Goal: Feedback & Contribution: Submit feedback/report problem

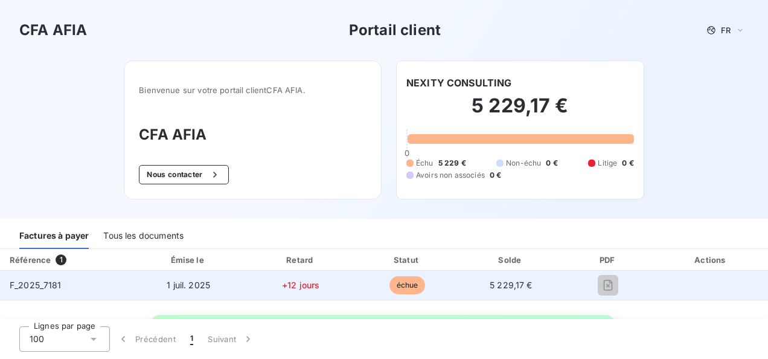
click at [400, 286] on span "échue" at bounding box center [408, 285] width 36 height 18
click at [295, 280] on span "+12 jours" at bounding box center [300, 285] width 37 height 10
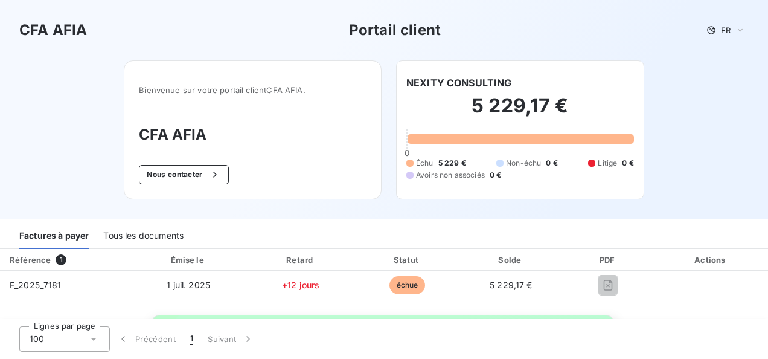
click at [117, 263] on div "Référence 1" at bounding box center [64, 260] width 125 height 12
click at [160, 237] on div "Tous les documents" at bounding box center [143, 235] width 80 height 25
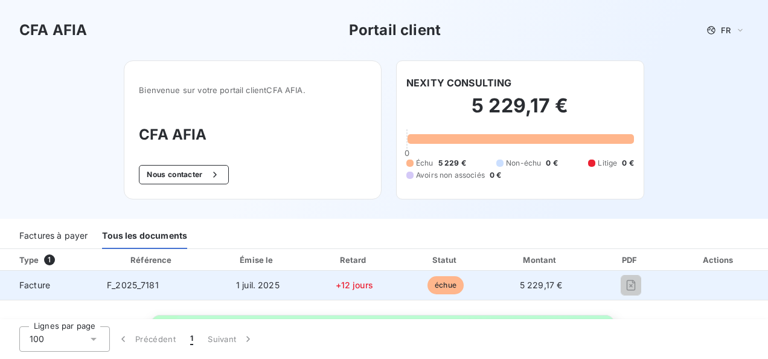
click at [118, 277] on td "F_2025_7181" at bounding box center [152, 285] width 110 height 29
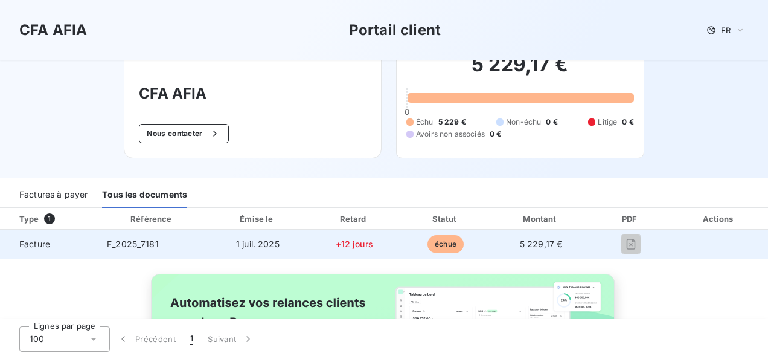
scroll to position [60, 0]
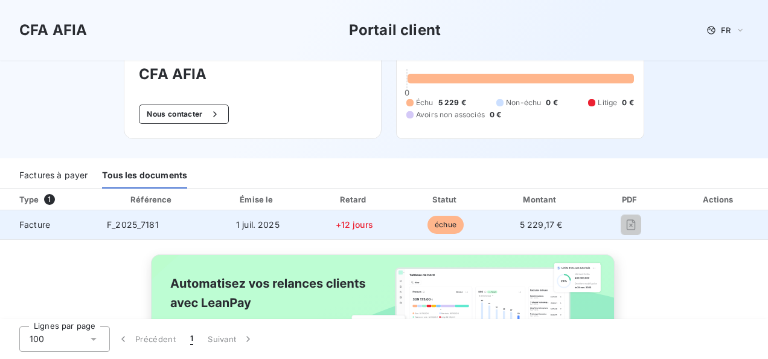
drag, startPoint x: 39, startPoint y: 229, endPoint x: 74, endPoint y: 220, distance: 36.3
click at [39, 229] on span "Facture" at bounding box center [49, 225] width 78 height 12
click at [112, 217] on td "F_2025_7181" at bounding box center [152, 224] width 110 height 29
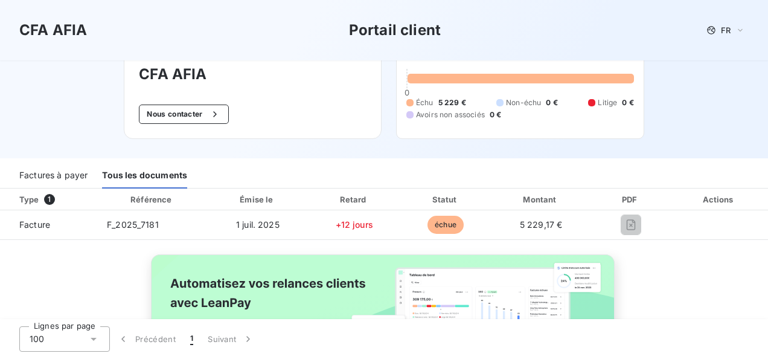
click at [165, 198] on div "Référence" at bounding box center [150, 199] width 41 height 10
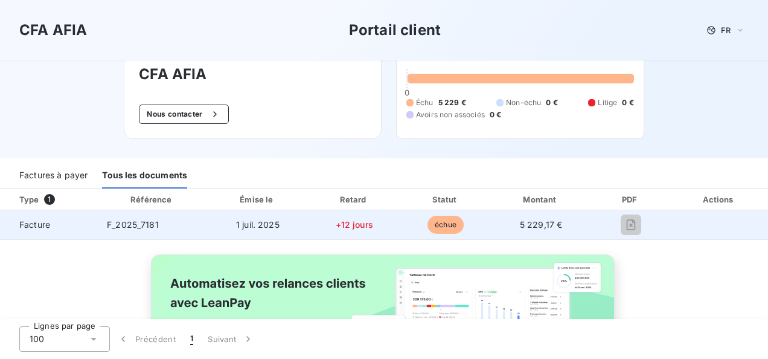
click at [282, 225] on td "1 juil. 2025" at bounding box center [258, 224] width 101 height 29
drag, startPoint x: 319, startPoint y: 222, endPoint x: 284, endPoint y: 230, distance: 35.3
click at [302, 228] on tr "Facture F_2025_7181 1 juil. 2025 +12 jours échue 5 229,17 €" at bounding box center [384, 224] width 768 height 29
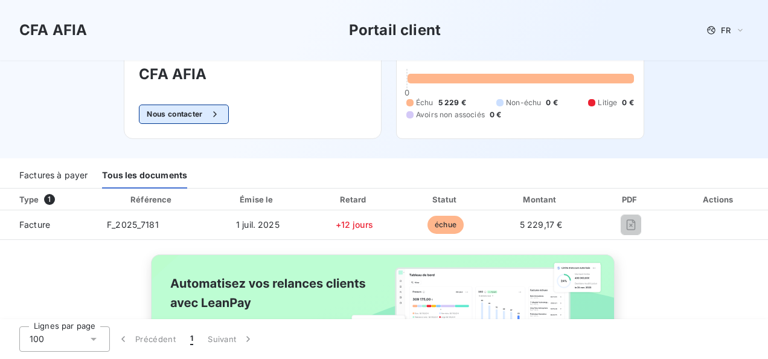
click at [176, 112] on button "Nous contacter" at bounding box center [183, 113] width 89 height 19
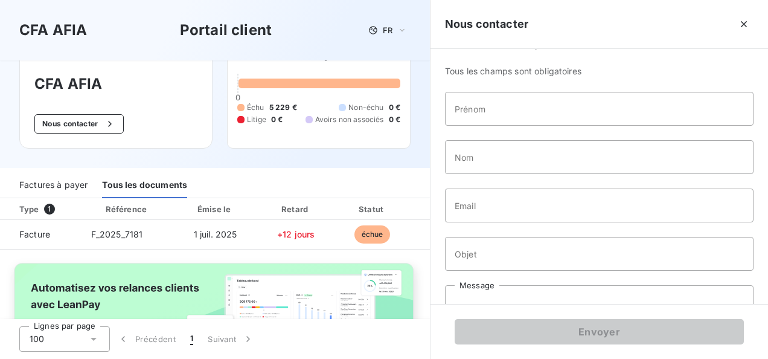
scroll to position [0, 0]
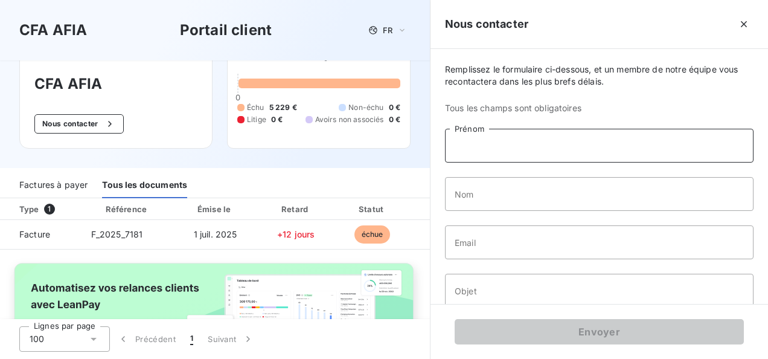
click at [493, 146] on input "Prénom" at bounding box center [599, 146] width 309 height 34
type input "Fary"
click at [493, 181] on input "Nom" at bounding box center [599, 194] width 309 height 34
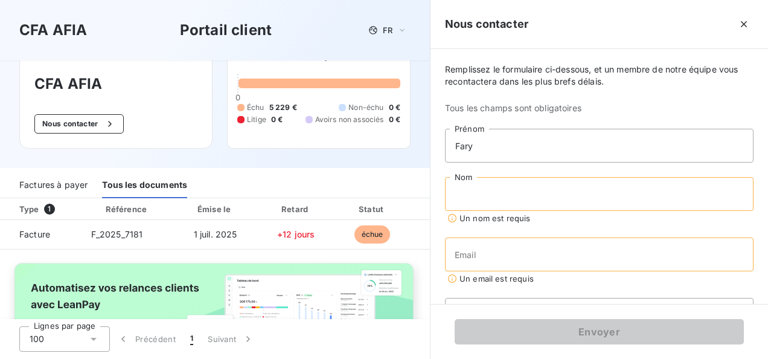
click at [483, 189] on input "Nom" at bounding box center [599, 194] width 309 height 34
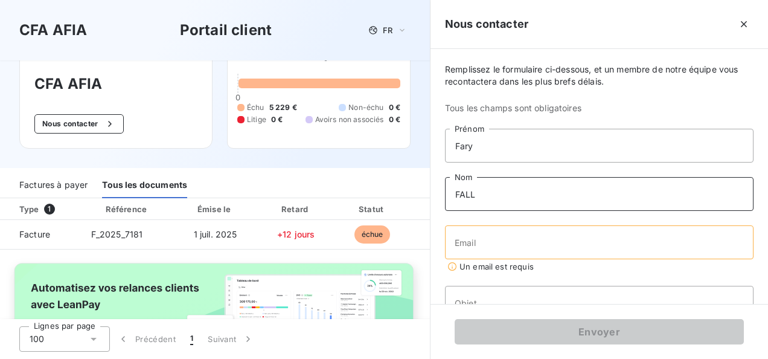
type input "FALL"
click at [510, 242] on input "Email" at bounding box center [599, 242] width 309 height 34
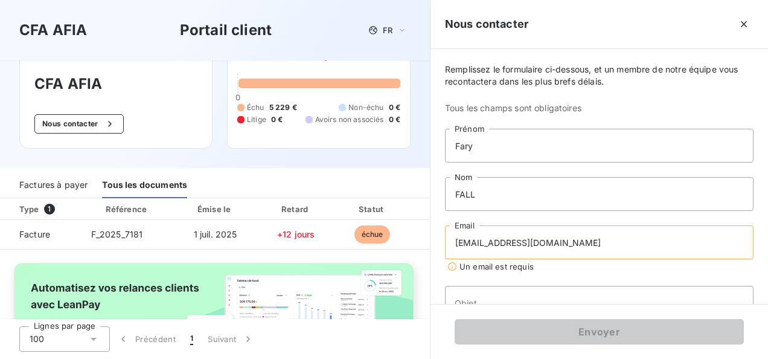
type input "adechampeaux@nexity.fr"
click at [478, 286] on input "Objet" at bounding box center [599, 291] width 309 height 34
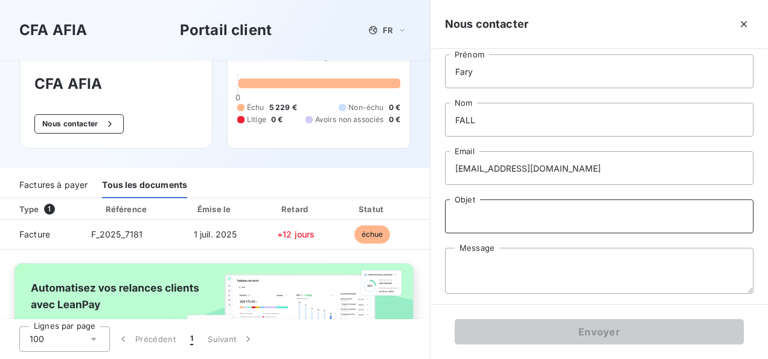
scroll to position [77, 0]
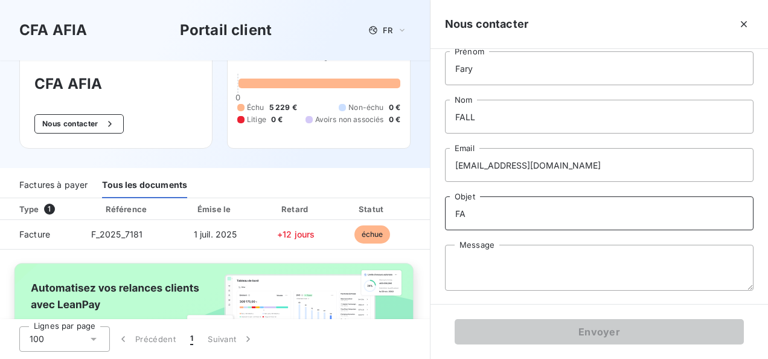
type input "F"
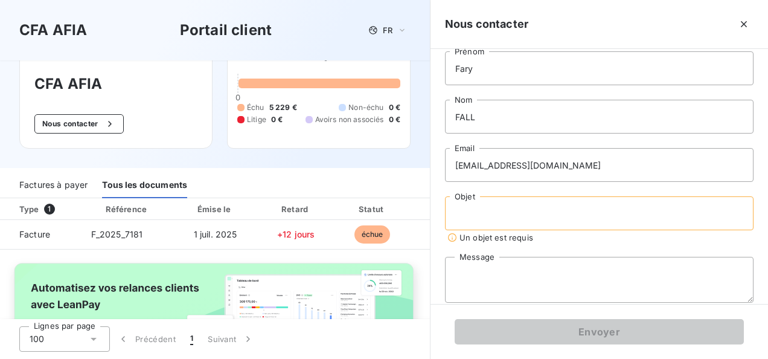
type input "P"
click at [489, 272] on textarea "Message" at bounding box center [599, 280] width 309 height 46
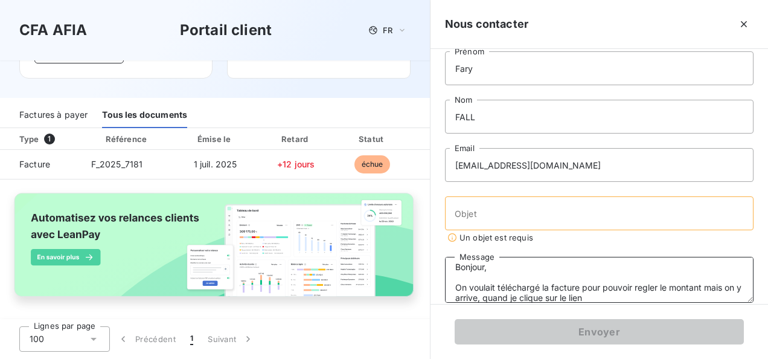
scroll to position [133, 0]
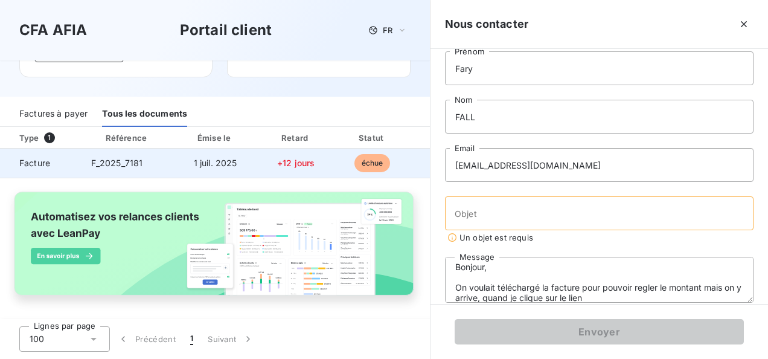
click at [124, 158] on span "F_2025_7181" at bounding box center [117, 163] width 52 height 10
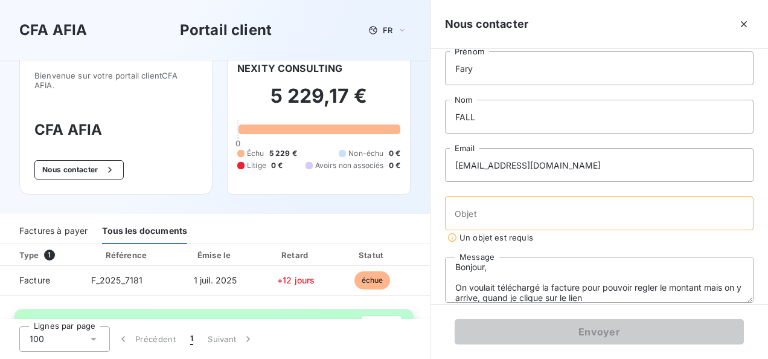
scroll to position [12, 0]
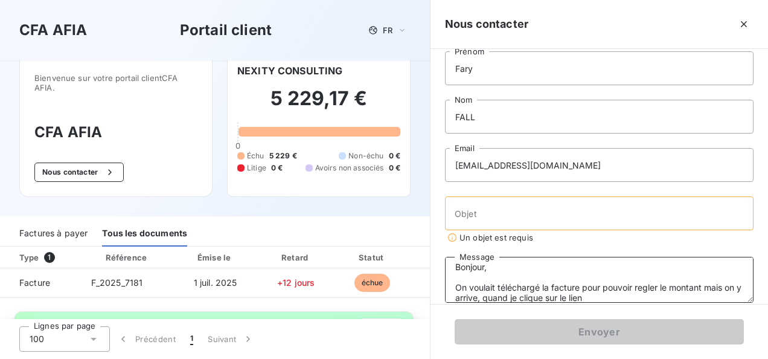
click at [622, 299] on textarea "Bonjour, On voulait téléchargé la facture pour pouvoir regler le montant mais o…" at bounding box center [599, 280] width 309 height 46
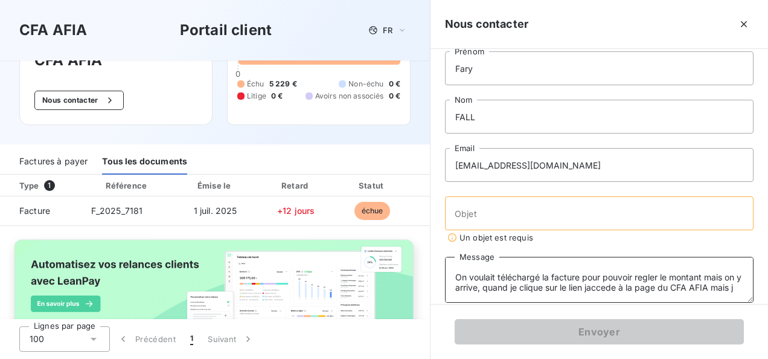
scroll to position [133, 0]
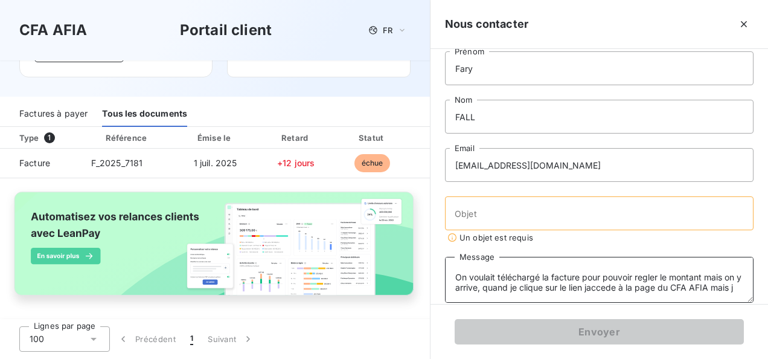
click at [51, 114] on div "Factures à payer" at bounding box center [53, 113] width 68 height 25
type textarea "Bonjour, On voulait téléchargé la facture pour pouvoir regler le montant mais o…"
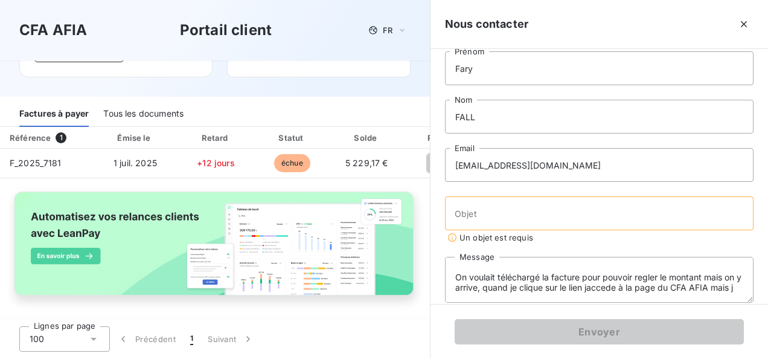
drag, startPoint x: 404, startPoint y: 135, endPoint x: 267, endPoint y: 135, distance: 137.1
click at [329, 143] on tr "Référence 1 Émise le Retard Statut Solde PDF Actions" at bounding box center [275, 138] width 551 height 22
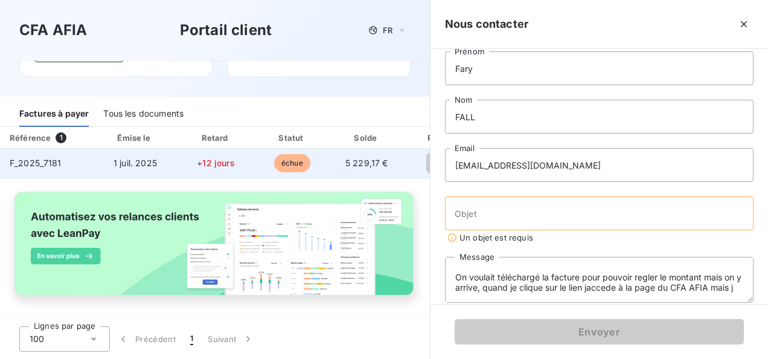
click at [45, 164] on span "F_2025_7181" at bounding box center [36, 163] width 52 height 10
drag, startPoint x: 581, startPoint y: 164, endPoint x: 405, endPoint y: 164, distance: 176.3
click at [405, 164] on div "CFA AFIA Portail client FR Bienvenue sur votre portail client CFA AFIA . CFA AF…" at bounding box center [384, 179] width 768 height 359
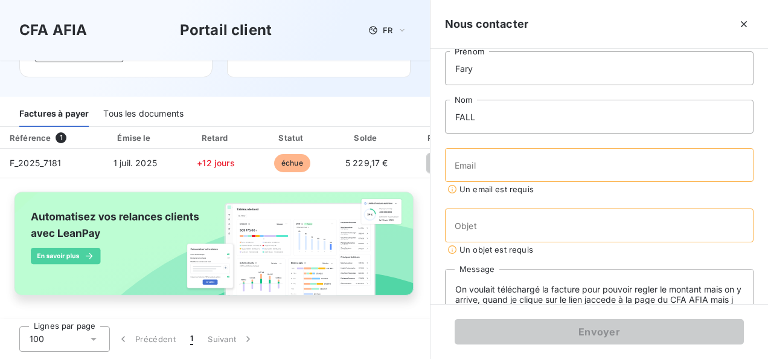
drag, startPoint x: 452, startPoint y: 164, endPoint x: 519, endPoint y: 91, distance: 98.8
click at [519, 91] on div "Remplissez le formulaire ci-dessous, et un membre de notre équipe vous recontac…" at bounding box center [600, 176] width 338 height 255
click at [461, 170] on input "Email" at bounding box center [599, 165] width 309 height 34
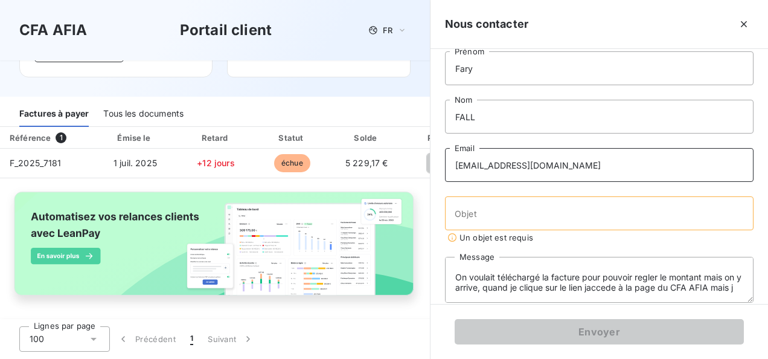
click at [515, 164] on input "adechampeaux@nexity.fr" at bounding box center [599, 165] width 309 height 34
type input "ffall@nexity.fr"
click at [470, 230] on span "Un objet est requis" at bounding box center [599, 236] width 309 height 12
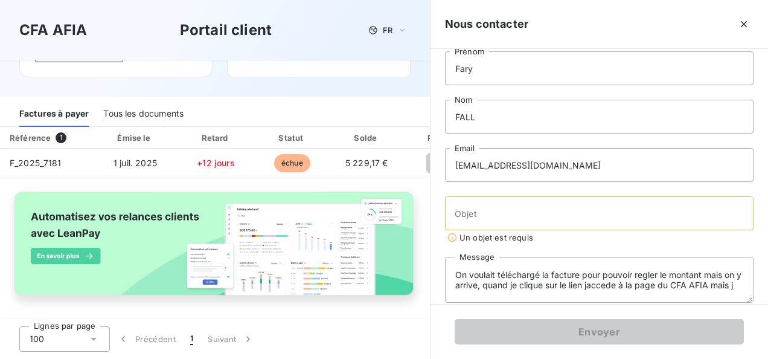
scroll to position [30, 0]
click at [475, 208] on input "Objet" at bounding box center [599, 213] width 309 height 34
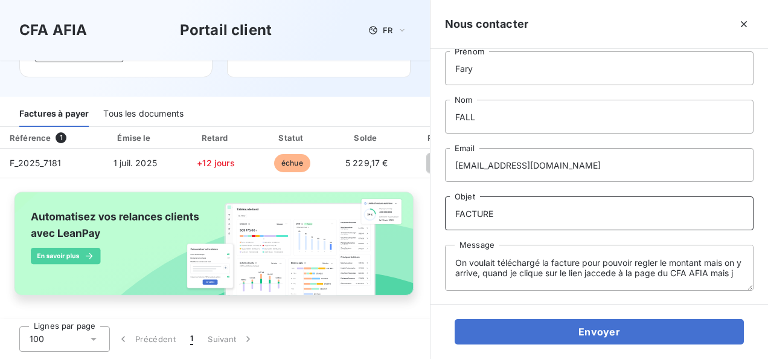
type input "FACTURE"
click at [470, 253] on textarea "Bonjour, On voulait téléchargé la facture pour pouvoir régler le montant mais o…" at bounding box center [599, 268] width 309 height 46
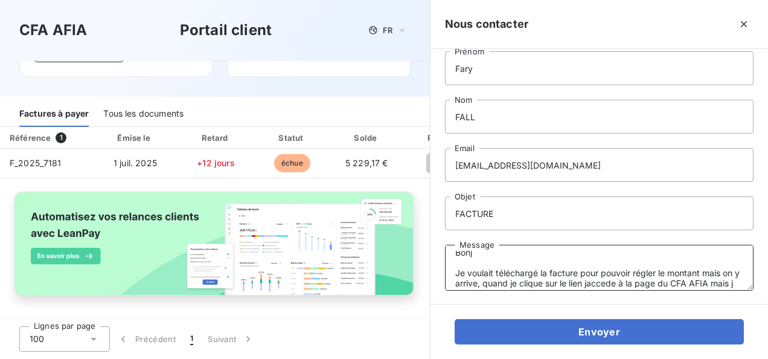
scroll to position [0, 0]
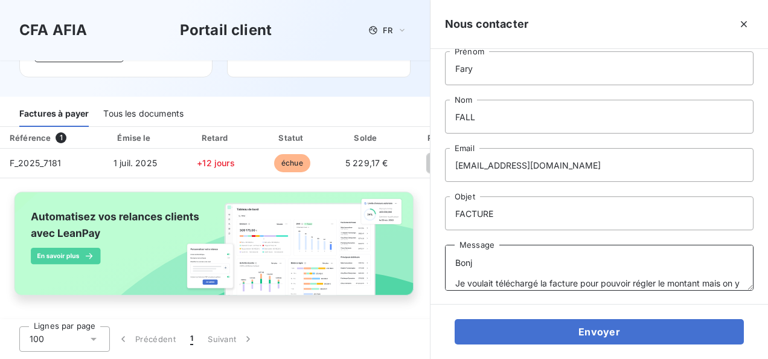
click at [475, 261] on textarea "Bonj Je voulait téléchargé la facture pour pouvoir régler le montant mais on y …" at bounding box center [599, 268] width 309 height 46
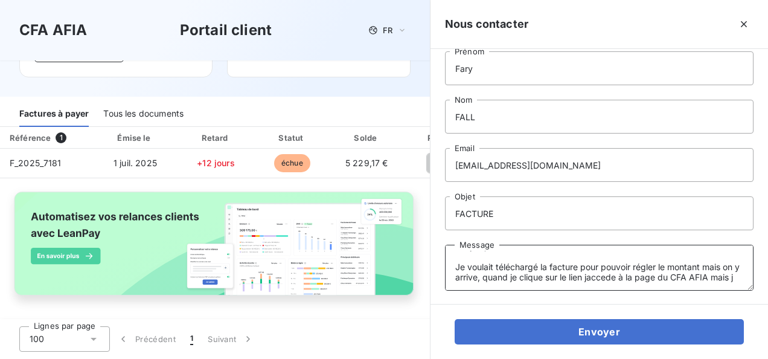
scroll to position [30, 0]
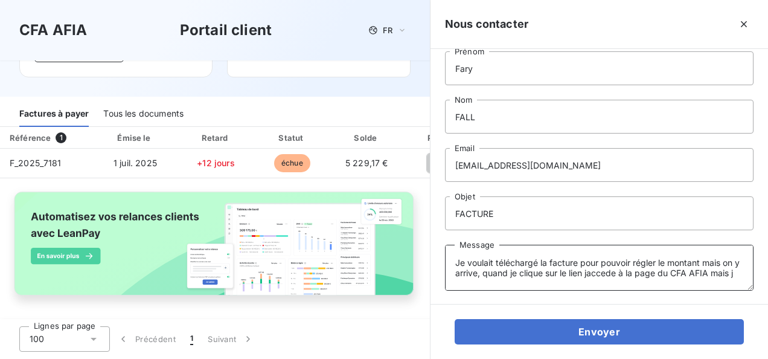
click at [495, 251] on textarea "Bonjour, Je voulait téléchargé la facture pour pouvoir régler le montant mais o…" at bounding box center [599, 268] width 309 height 46
click at [539, 253] on textarea "Bonjour, Je voulais téléchargé la facture pour pouvoir régler le montant mais o…" at bounding box center [599, 268] width 309 height 46
click at [664, 252] on textarea "Bonjour, Je voulais télécharger la facture pour pouvoir régler le montant mais …" at bounding box center [599, 268] width 309 height 46
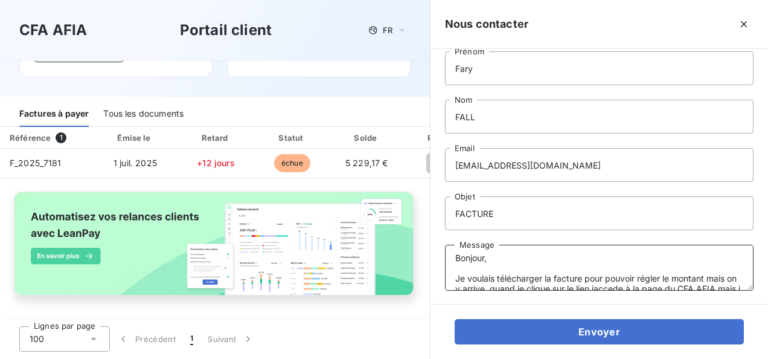
scroll to position [0, 0]
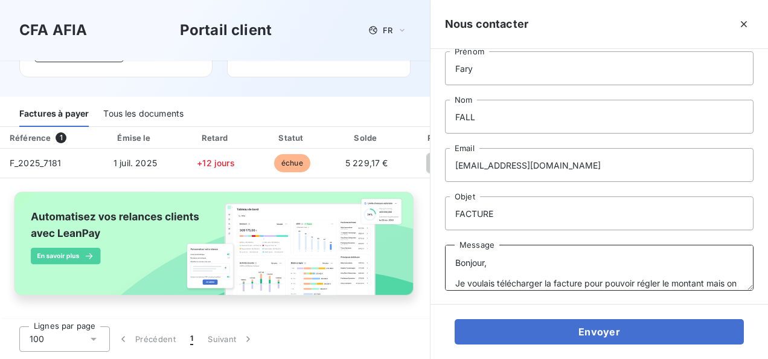
drag, startPoint x: 585, startPoint y: 251, endPoint x: 602, endPoint y: 250, distance: 17.6
click at [602, 250] on textarea "Bonjour, Je voulais télécharger la facture pour pouvoir régler le montant mais …" at bounding box center [599, 268] width 309 height 46
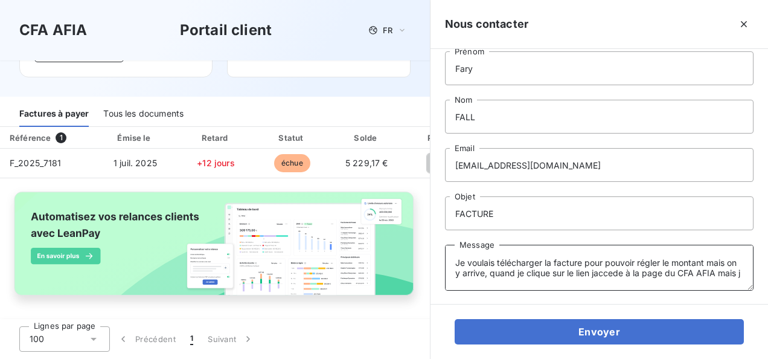
click at [598, 251] on textarea "Bonjour, Je voulais télécharger la facture pour pouvoir régler le montant mais …" at bounding box center [599, 268] width 309 height 46
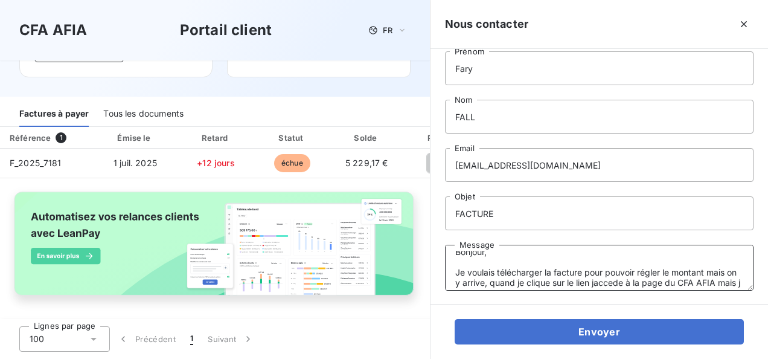
drag, startPoint x: 605, startPoint y: 251, endPoint x: 622, endPoint y: 252, distance: 17.0
click at [622, 252] on textarea "Bonjour, Je voulais télécharger la facture pour pouvoir régler le montant mais …" at bounding box center [599, 268] width 309 height 46
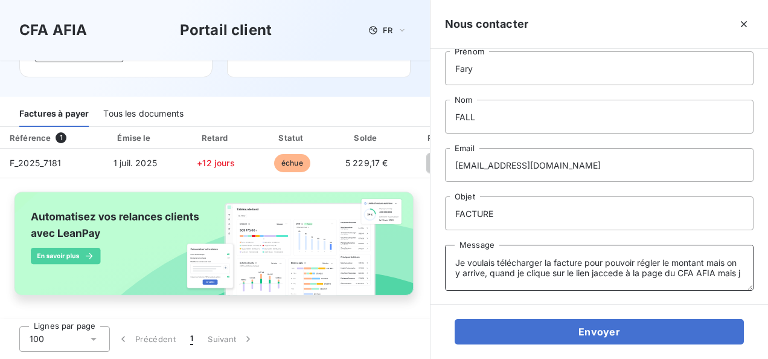
click at [618, 254] on textarea "Bonjour, Je voulais télécharger la facture pour pouvoir régler le montant mais …" at bounding box center [599, 268] width 309 height 46
drag, startPoint x: 585, startPoint y: 252, endPoint x: 714, endPoint y: 253, distance: 129.2
click at [714, 253] on textarea "Bonjour, Je voulais télécharger la facture pour pouvoir régler le montant mais …" at bounding box center [599, 268] width 309 height 46
click at [618, 262] on textarea "Bonjour, Je voulais télécharger la facture mais on y arrive, quand je clique su…" at bounding box center [599, 268] width 309 height 46
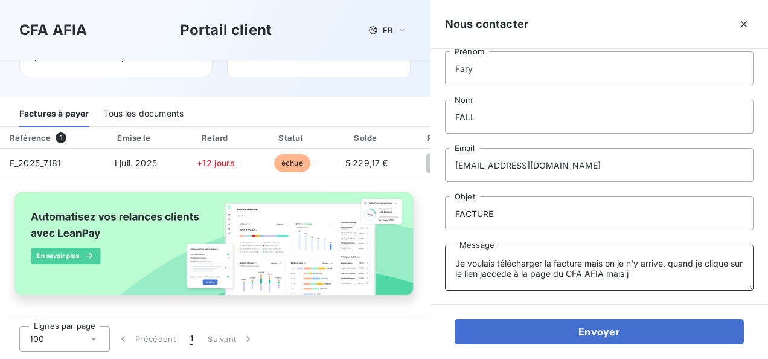
click at [665, 261] on textarea "Bonjour, Je voulais télécharger la facture mais on je n'y arrive, quand je cliq…" at bounding box center [599, 268] width 309 height 46
click at [567, 269] on textarea "Bonjour, Je voulais télécharger la facture mais on je n'y arrive pas, quand je …" at bounding box center [599, 268] width 309 height 46
click at [688, 272] on textarea "Bonjour, Je voulais télécharger la facture mais on je n'y arrive pas, quand je …" at bounding box center [599, 268] width 309 height 46
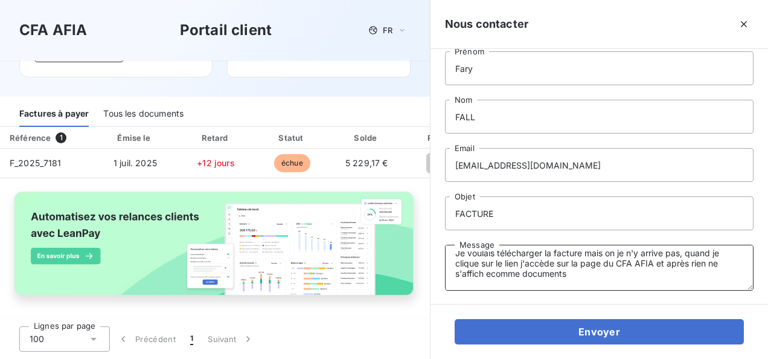
drag, startPoint x: 455, startPoint y: 272, endPoint x: 568, endPoint y: 273, distance: 112.9
click at [568, 273] on textarea "Bonjour, Je voulais télécharger la facture mais on je n'y arrive pas, quand je …" at bounding box center [599, 268] width 309 height 46
click at [702, 261] on textarea "Bonjour, Je voulais télécharger la facture mais on je n'y arrive pas, quand je …" at bounding box center [599, 268] width 309 height 46
click at [709, 260] on textarea "Bonjour, Je voulais télécharger la facture mais on je n'y arrive pas, quand je …" at bounding box center [599, 268] width 309 height 46
click at [703, 264] on textarea "Bonjour, Je voulais télécharger la facture mais on je n'y arrive pas, quand je …" at bounding box center [599, 268] width 309 height 46
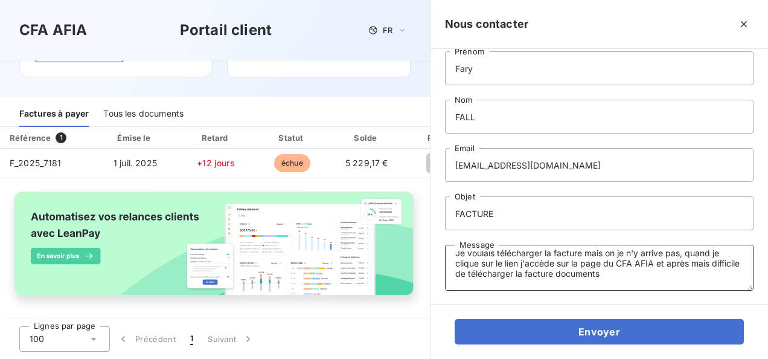
drag, startPoint x: 586, startPoint y: 269, endPoint x: 636, endPoint y: 272, distance: 50.2
click at [636, 272] on textarea "Bonjour, Je voulais télécharger la facture mais on je n'y arrive pas, quand je …" at bounding box center [599, 268] width 309 height 46
click at [617, 249] on textarea "Bonjour, Je voulais télécharger la facture mais on je n'y arrive pas, quand je …" at bounding box center [599, 268] width 309 height 46
click at [692, 262] on textarea "Bonjour, Je voulais télécharger la facture mais je n'y arrive pas, quand je cli…" at bounding box center [599, 268] width 309 height 46
click at [560, 270] on textarea "Bonjour, Je voulais télécharger la facture mais je n'y arrive pas, quand je cli…" at bounding box center [599, 268] width 309 height 46
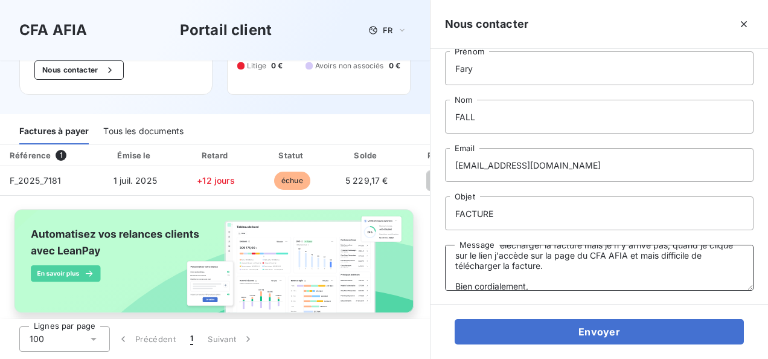
scroll to position [133, 0]
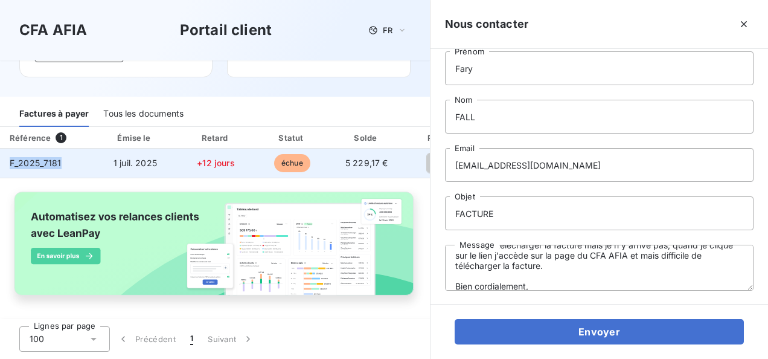
drag, startPoint x: 62, startPoint y: 159, endPoint x: 4, endPoint y: 161, distance: 58.0
click at [3, 165] on td "F_2025_7181" at bounding box center [46, 163] width 93 height 29
copy span "F_2025_7181"
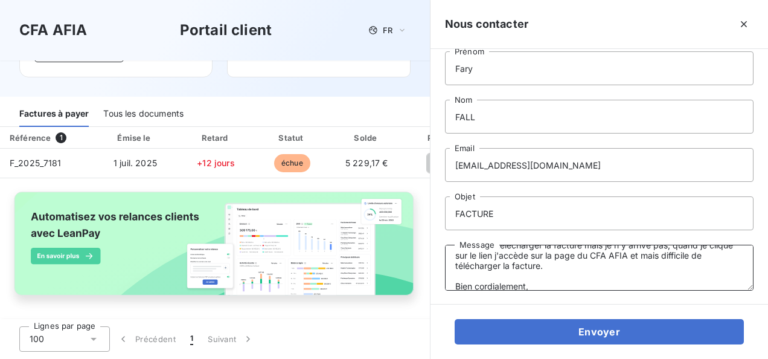
click at [568, 265] on textarea "Bonjour, Je voulais télécharger la facture mais je n'y arrive pas, quand je cli…" at bounding box center [599, 268] width 309 height 46
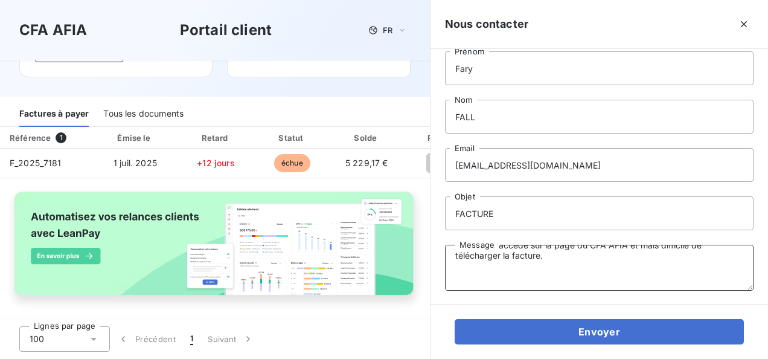
scroll to position [58, 0]
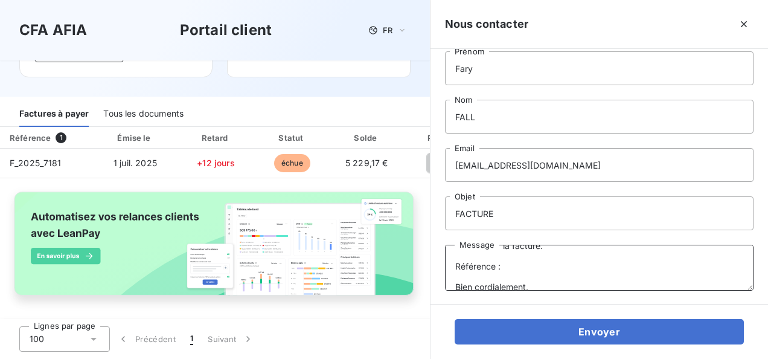
paste textarea "F_2025_7181"
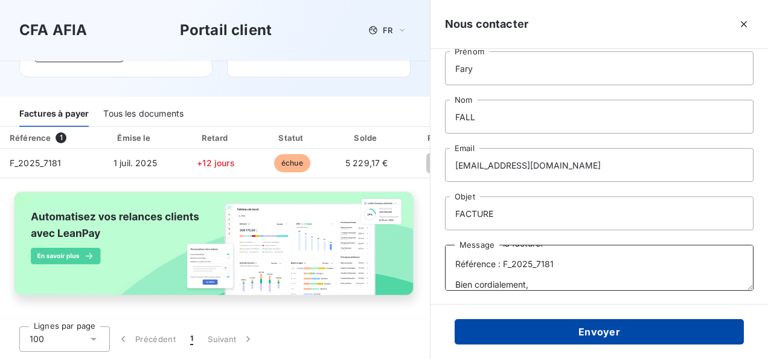
type textarea "Bonjour, Je voulais télécharger la facture mais je n'y arrive pas, quand je cli…"
click at [582, 332] on button "Envoyer" at bounding box center [599, 331] width 289 height 25
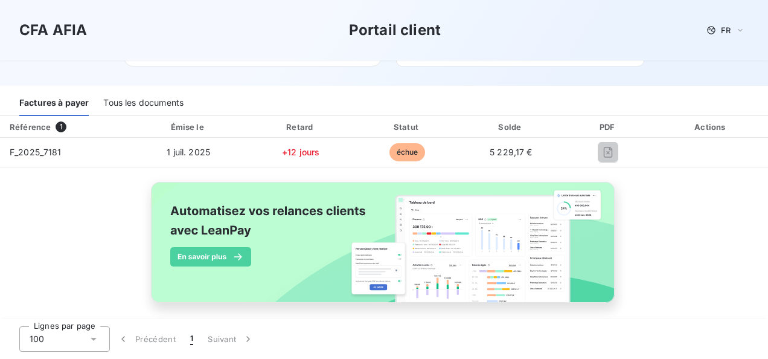
scroll to position [123, 0]
